Goal: Task Accomplishment & Management: Complete application form

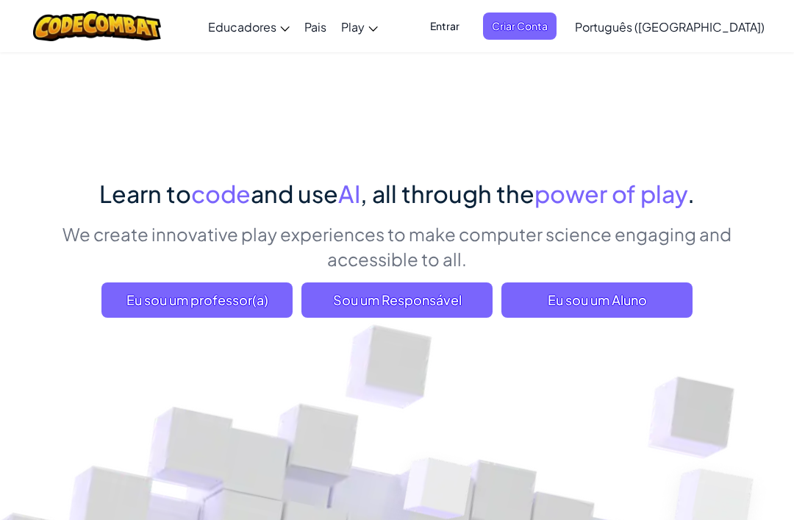
click at [664, 299] on span "Eu sou um Aluno" at bounding box center [596, 299] width 191 height 35
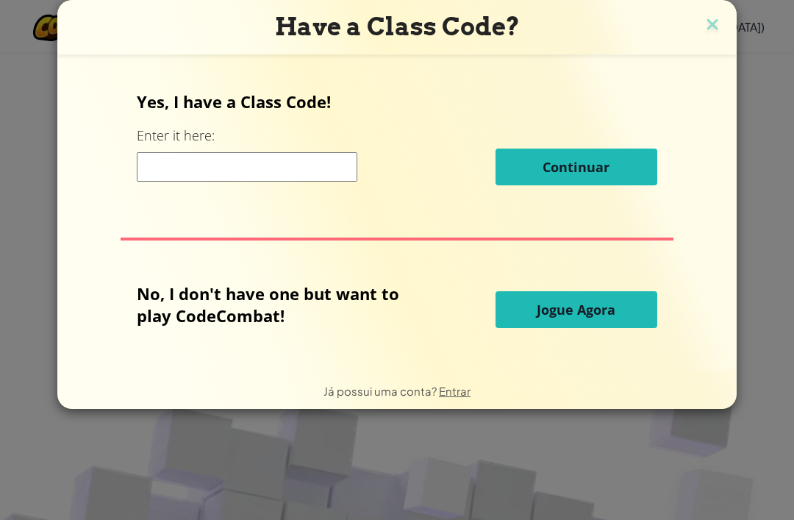
click at [170, 173] on input at bounding box center [247, 166] width 221 height 29
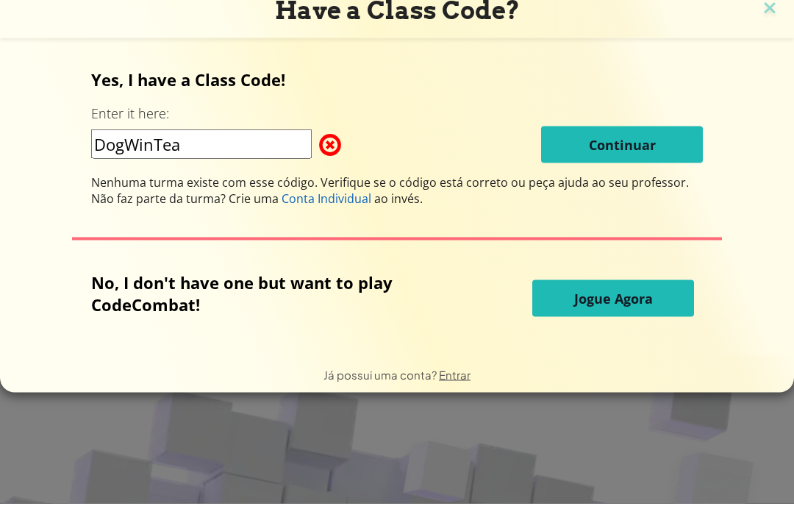
type input "DogWinTeam"
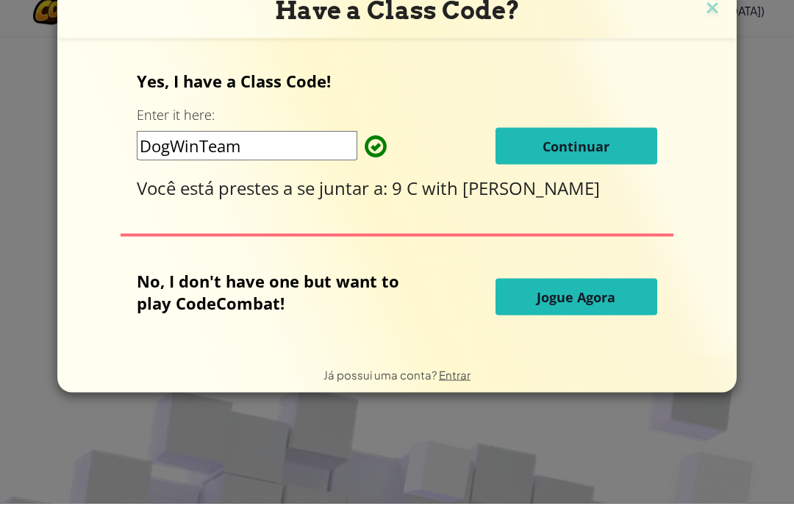
click at [596, 154] on span "Continuar" at bounding box center [576, 163] width 67 height 18
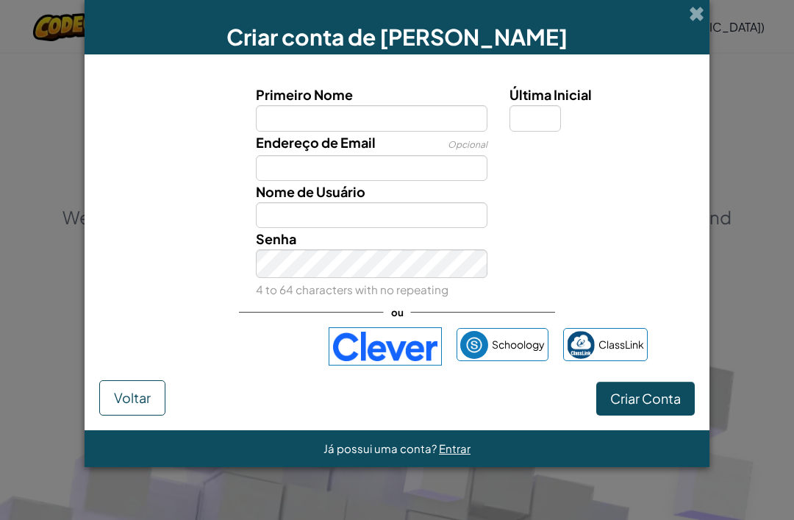
click at [439, 131] on input "Primeiro Nome" at bounding box center [372, 118] width 232 height 26
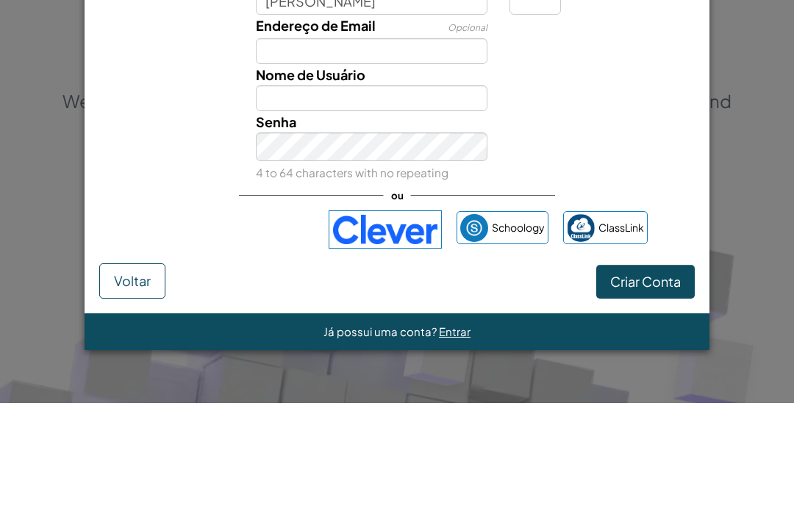
type input "[PERSON_NAME]"
click at [438, 202] on input "Nome de Usuário" at bounding box center [372, 215] width 232 height 26
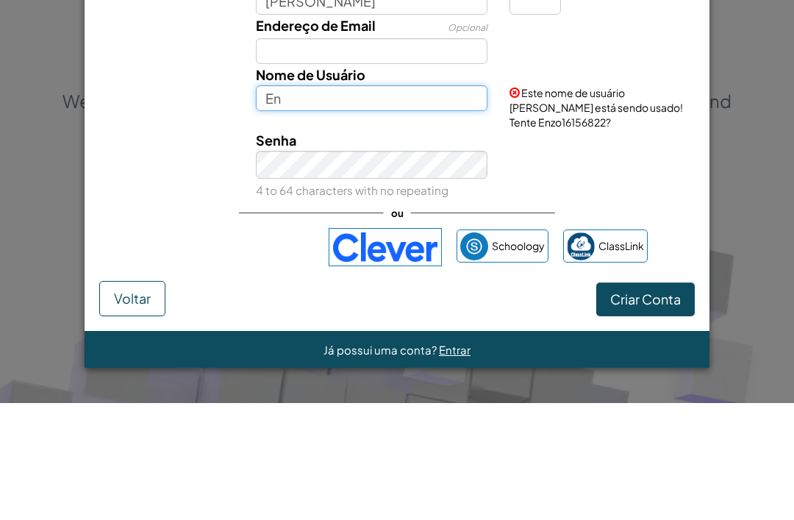
type input "E"
type input "M"
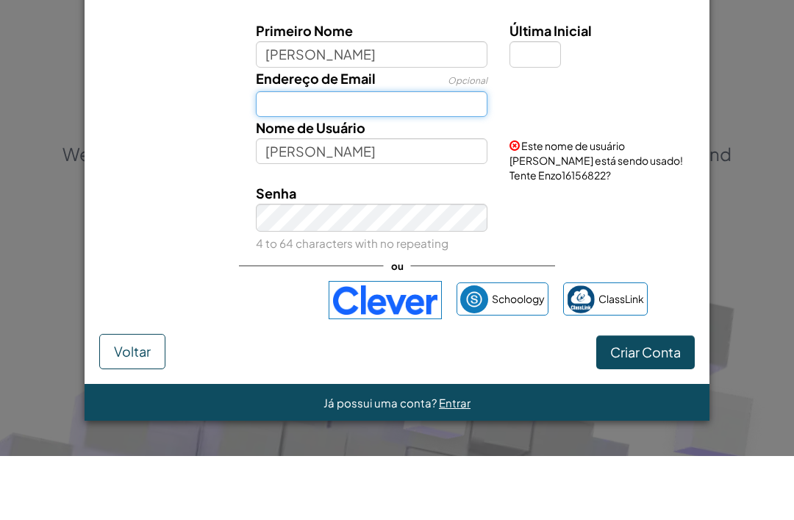
click at [416, 155] on input "Endereço de Email" at bounding box center [372, 168] width 232 height 26
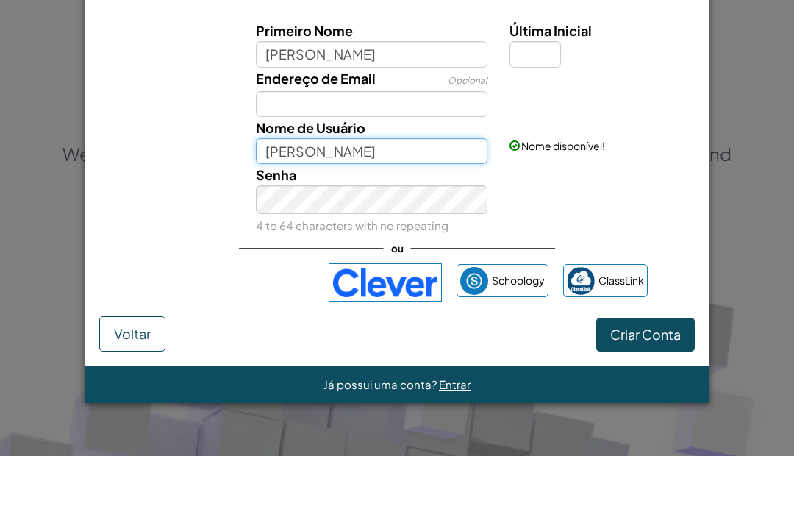
click at [453, 202] on input "[PERSON_NAME]" at bounding box center [372, 215] width 232 height 26
type input "E"
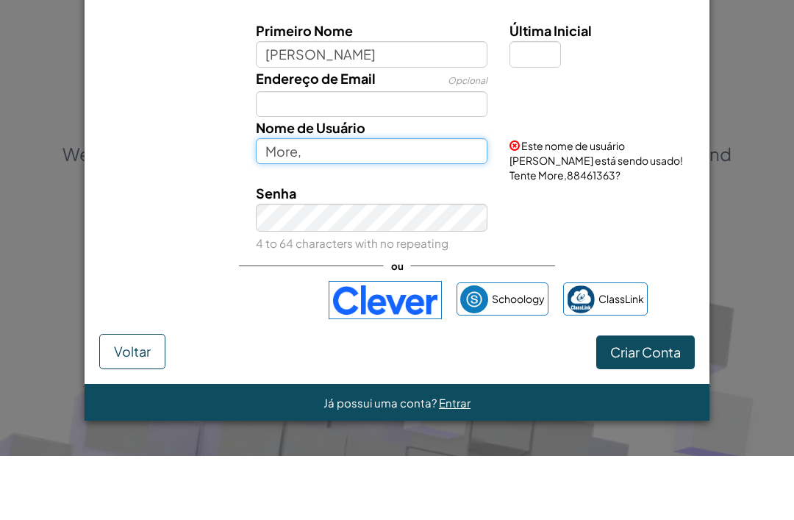
click at [458, 202] on input "More," at bounding box center [372, 215] width 232 height 26
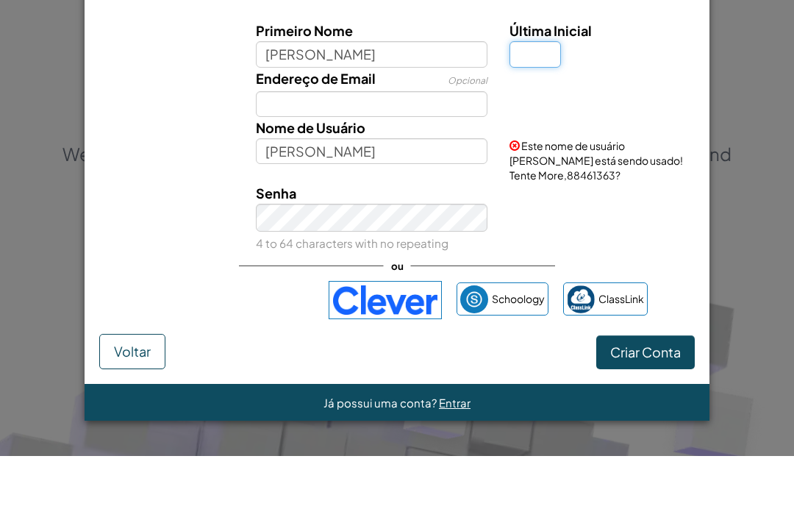
click at [724, 32] on div "Criar conta de Aluno Primeiro Nome Enzo Última Inicial Endereço de Email Opcion…" at bounding box center [397, 260] width 794 height 520
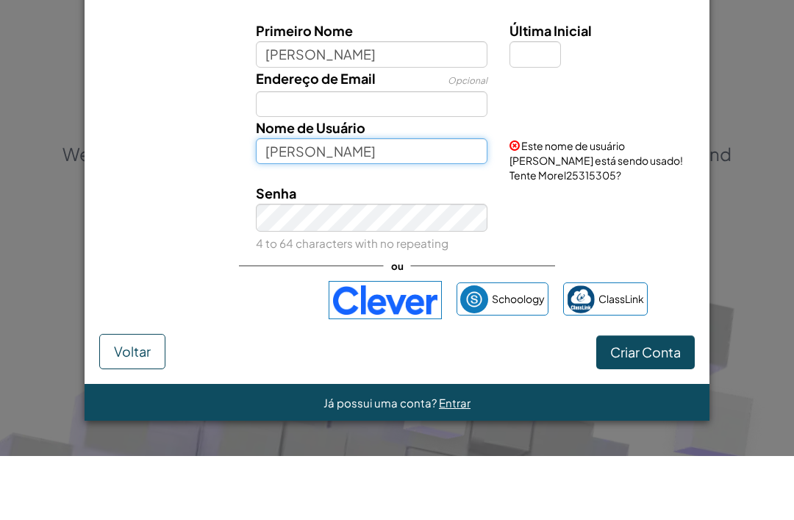
click at [313, 202] on input "[PERSON_NAME]" at bounding box center [372, 215] width 232 height 26
type input "M"
type input "E"
type input "[PERSON_NAME]"
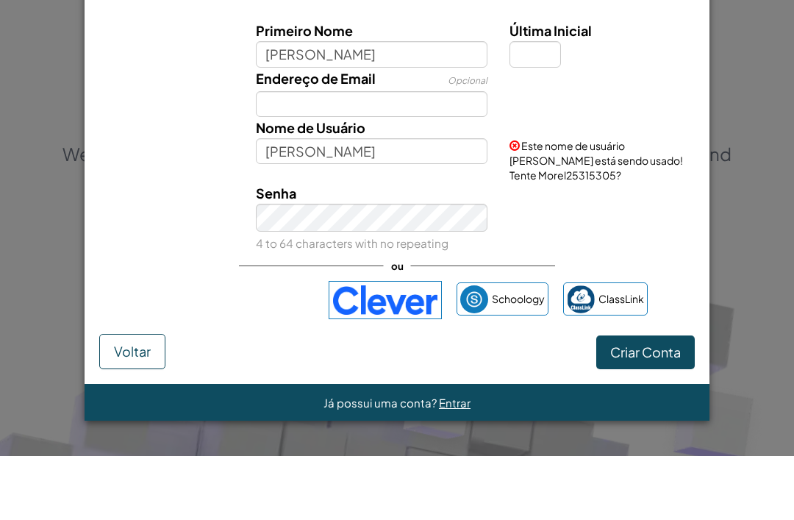
scroll to position [81, 0]
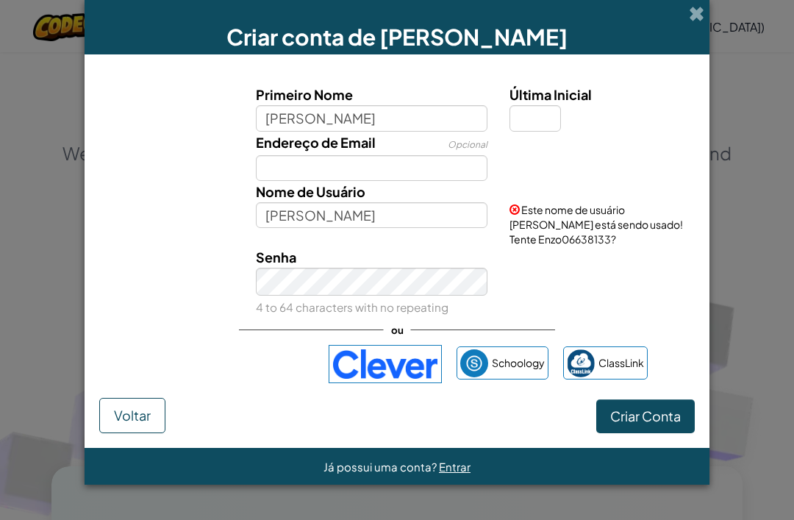
click at [651, 232] on span "Este nome de usuário [PERSON_NAME] está sendo usado! Tente Enzo06638133?" at bounding box center [597, 224] width 174 height 43
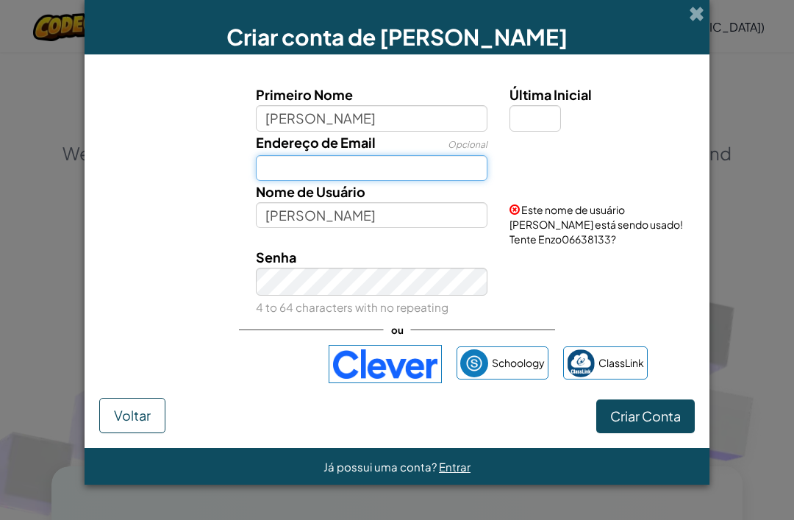
click at [297, 175] on input "Endereço de Email" at bounding box center [372, 168] width 232 height 26
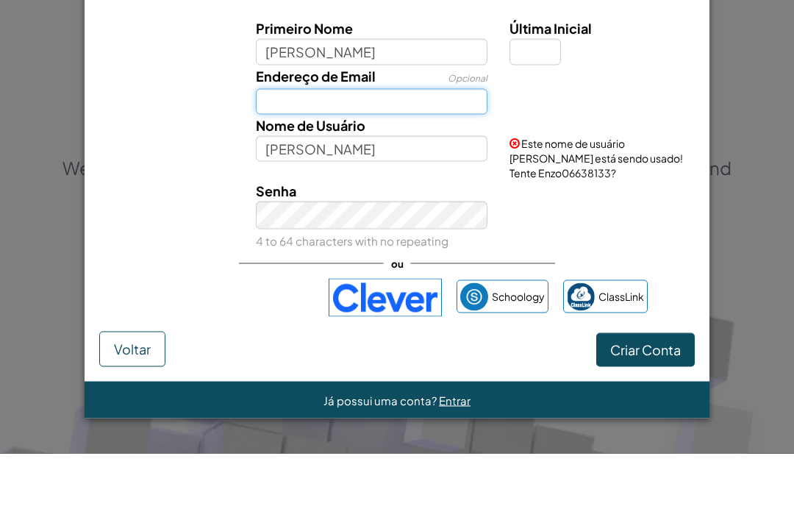
scroll to position [67, 0]
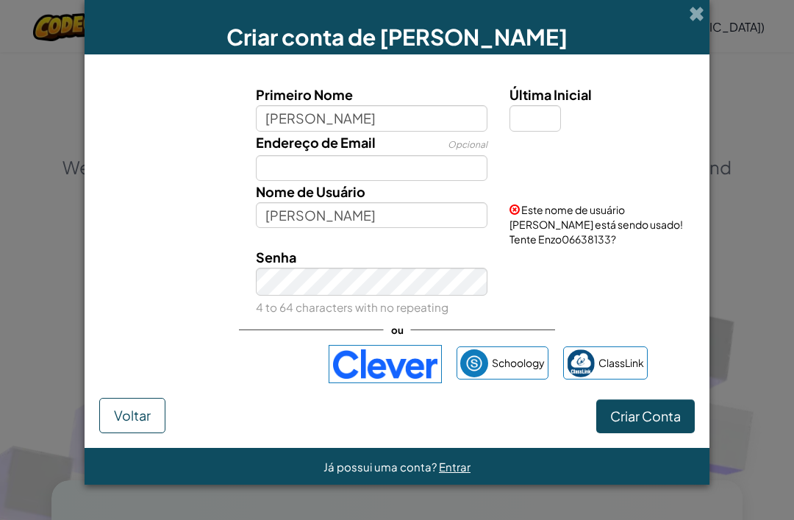
click at [697, 18] on span at bounding box center [696, 13] width 15 height 15
